Goal: Task Accomplishment & Management: Use online tool/utility

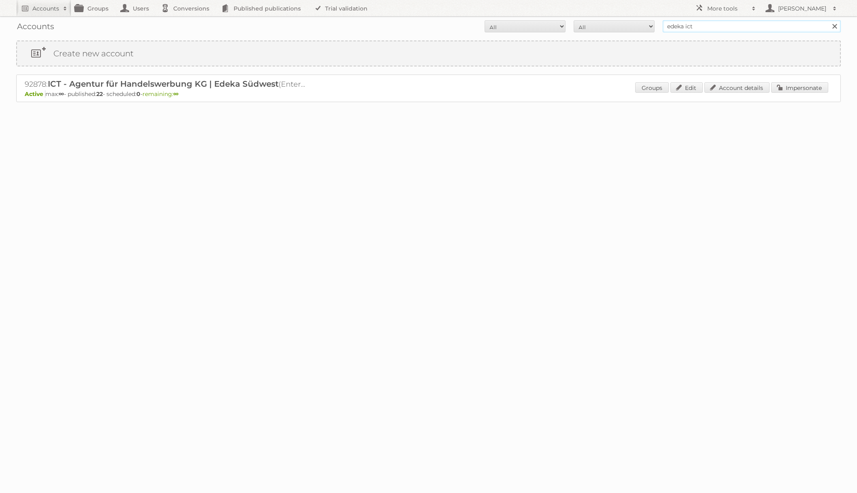
click at [709, 26] on input "edeka ict" at bounding box center [752, 26] width 178 height 12
type input "hoogvliet"
click at [829, 20] on input "Search" at bounding box center [835, 26] width 12 height 12
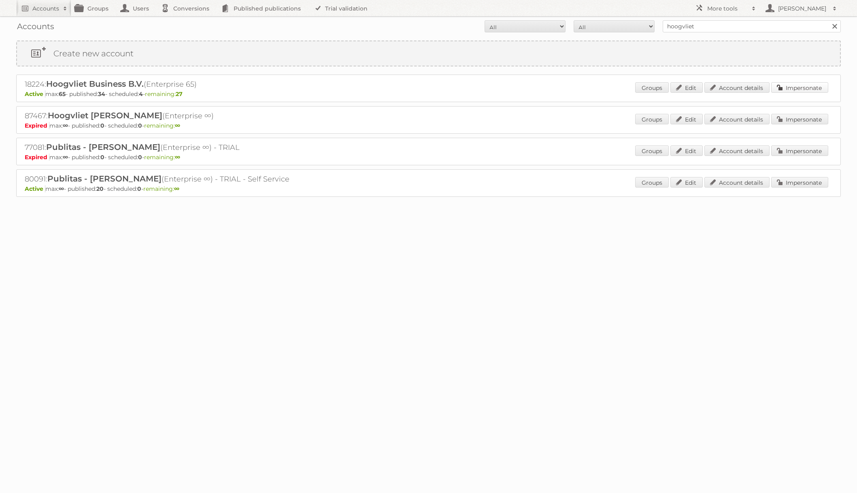
click at [812, 91] on link "Impersonate" at bounding box center [800, 87] width 57 height 11
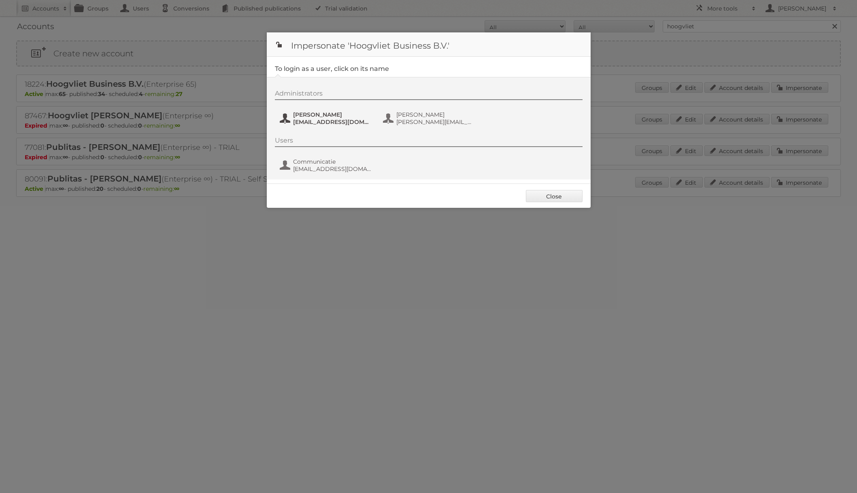
click at [314, 120] on span "frenky.luijten@hoogvliet.com" at bounding box center [332, 121] width 79 height 7
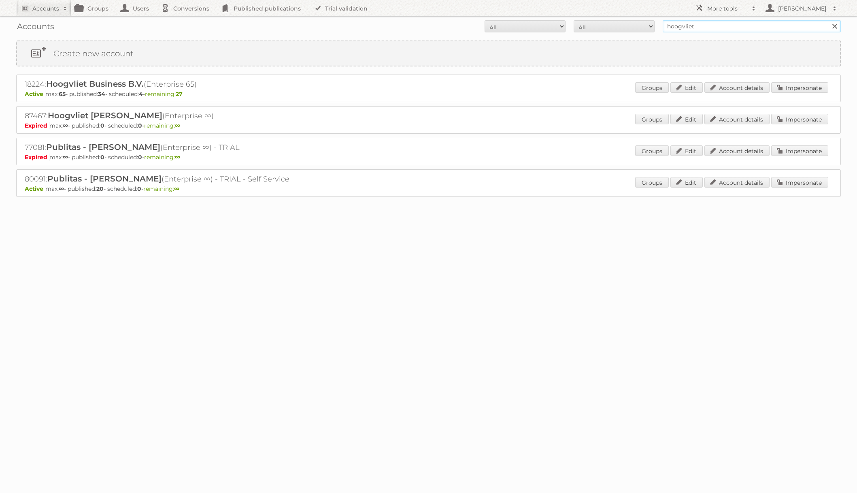
click at [684, 29] on input "hoogvliet" at bounding box center [752, 26] width 178 height 12
type input "netto-online"
click at [829, 20] on input "Search" at bounding box center [835, 26] width 12 height 12
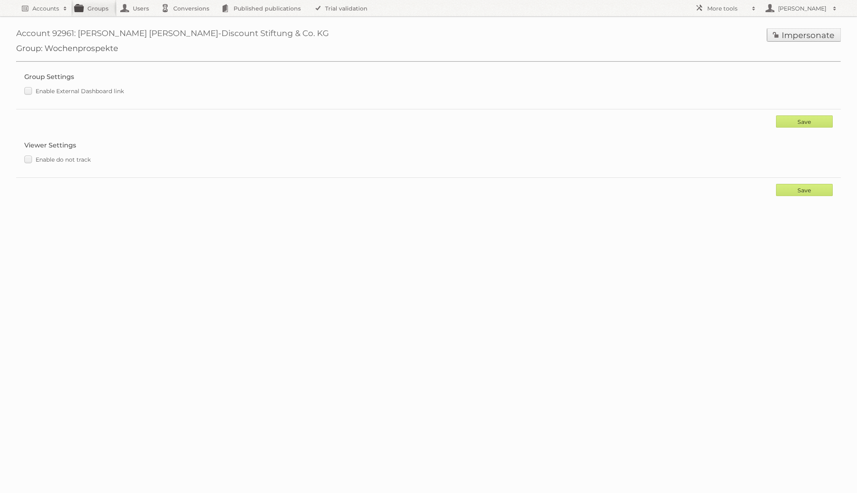
drag, startPoint x: 787, startPoint y: 37, endPoint x: 691, endPoint y: 58, distance: 97.3
click at [787, 38] on link "Impersonate" at bounding box center [805, 34] width 74 height 13
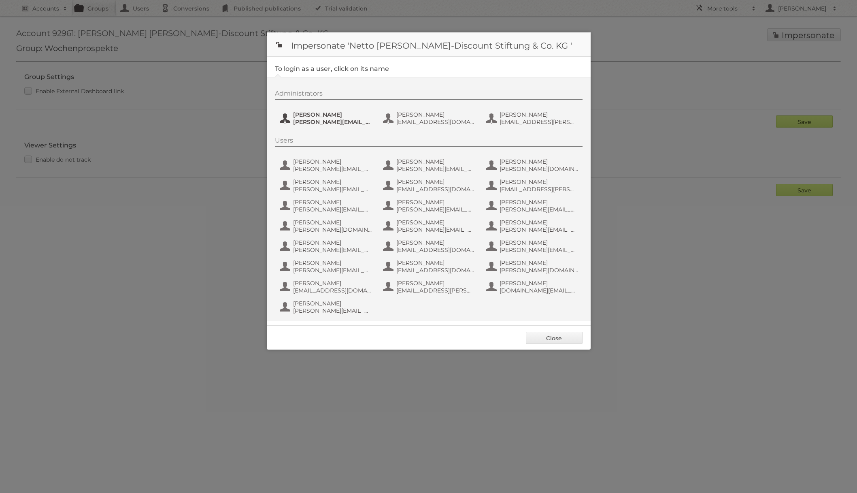
click at [366, 112] on span "[PERSON_NAME]" at bounding box center [332, 114] width 79 height 7
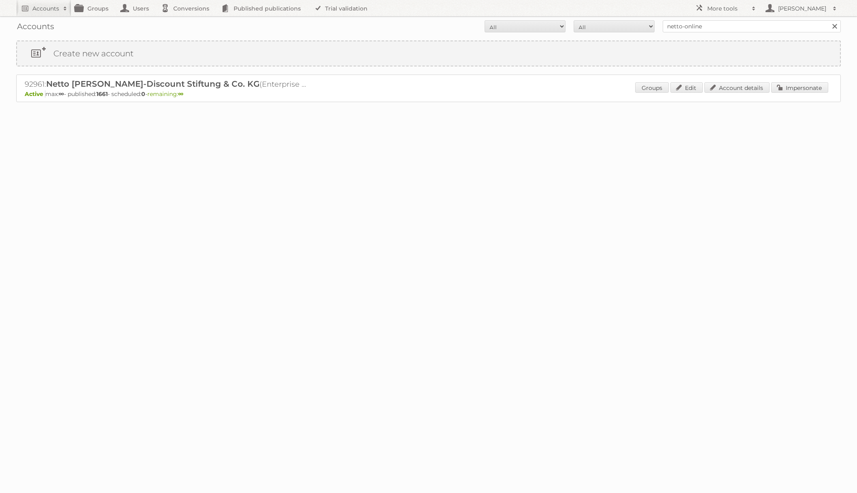
click at [787, 95] on p "Active max: ∞ - published: 1661 - scheduled: 0 - remaining: ∞" at bounding box center [429, 93] width 808 height 7
click at [791, 92] on link "Impersonate" at bounding box center [800, 87] width 57 height 11
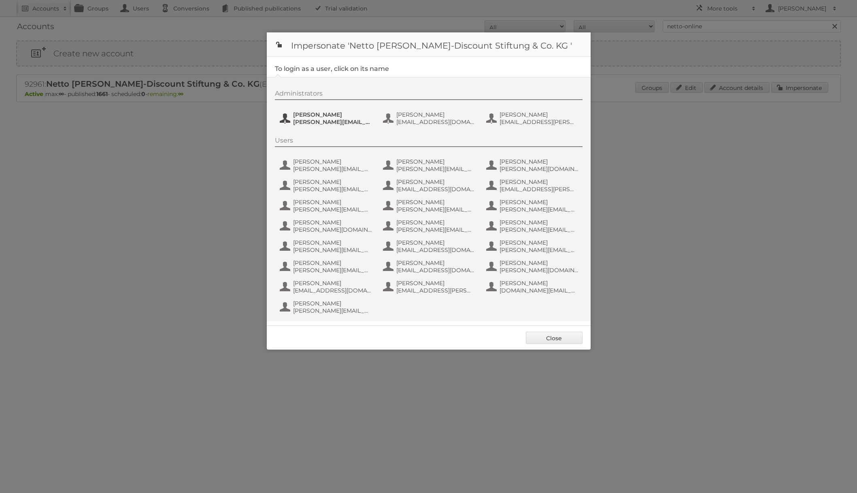
click at [320, 119] on span "henri.schmidhuber@netto-online.de" at bounding box center [332, 121] width 79 height 7
